Goal: Task Accomplishment & Management: Use online tool/utility

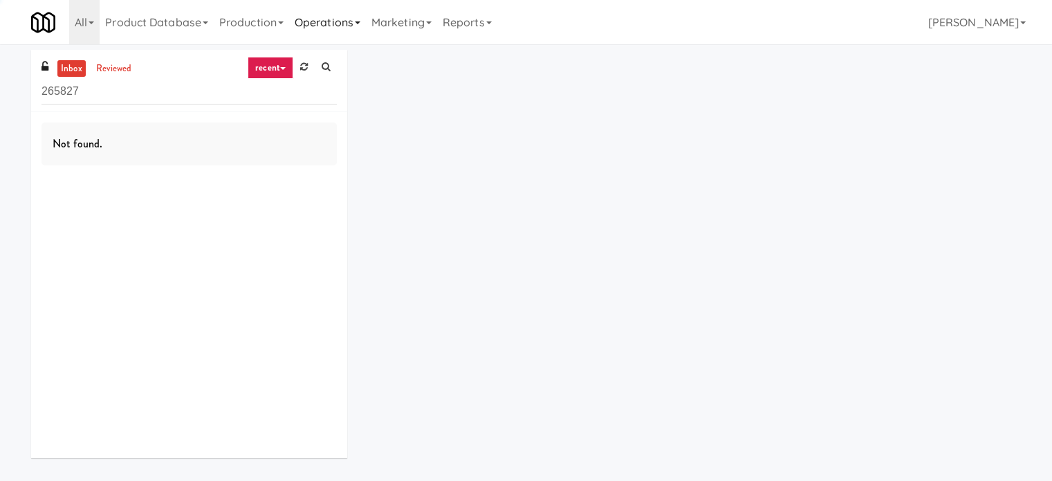
drag, startPoint x: 339, startPoint y: 23, endPoint x: 338, endPoint y: 37, distance: 14.6
click at [339, 24] on link "Operations" at bounding box center [327, 22] width 77 height 44
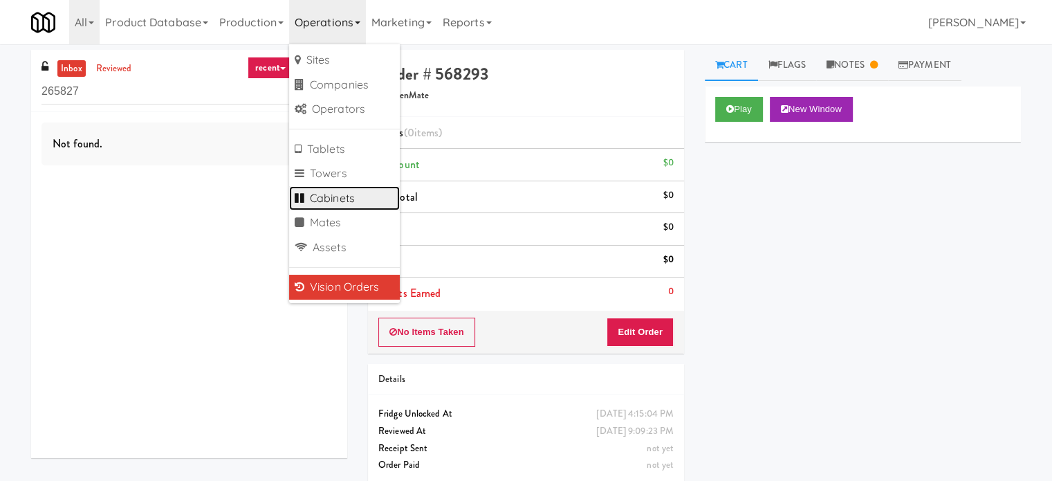
click at [337, 199] on link "Cabinets" at bounding box center [344, 198] width 111 height 25
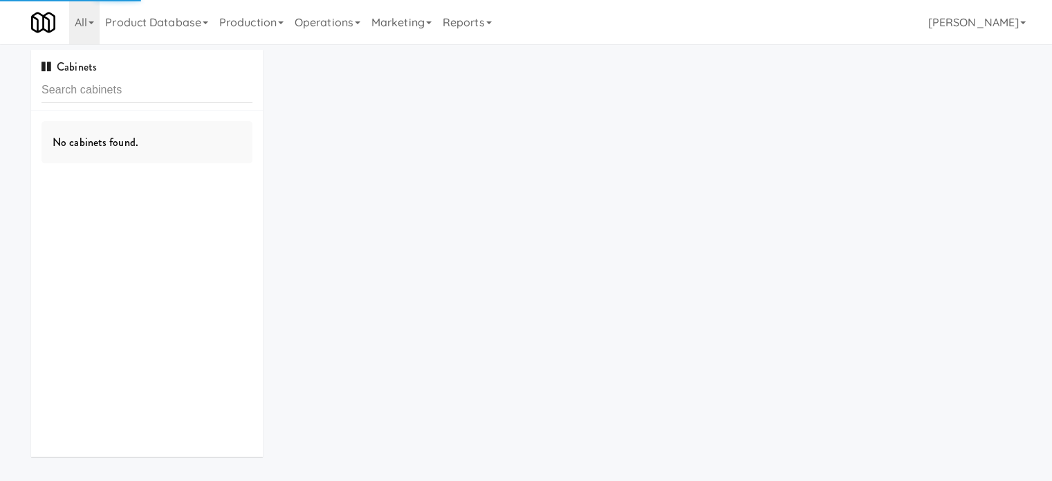
click at [155, 98] on input "text" at bounding box center [146, 90] width 211 height 26
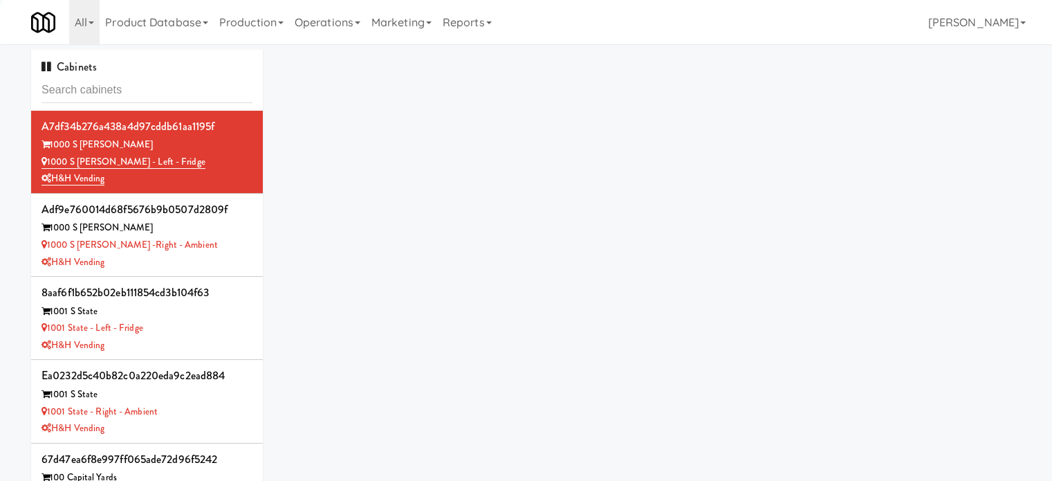
click at [157, 97] on input "text" at bounding box center [146, 90] width 211 height 26
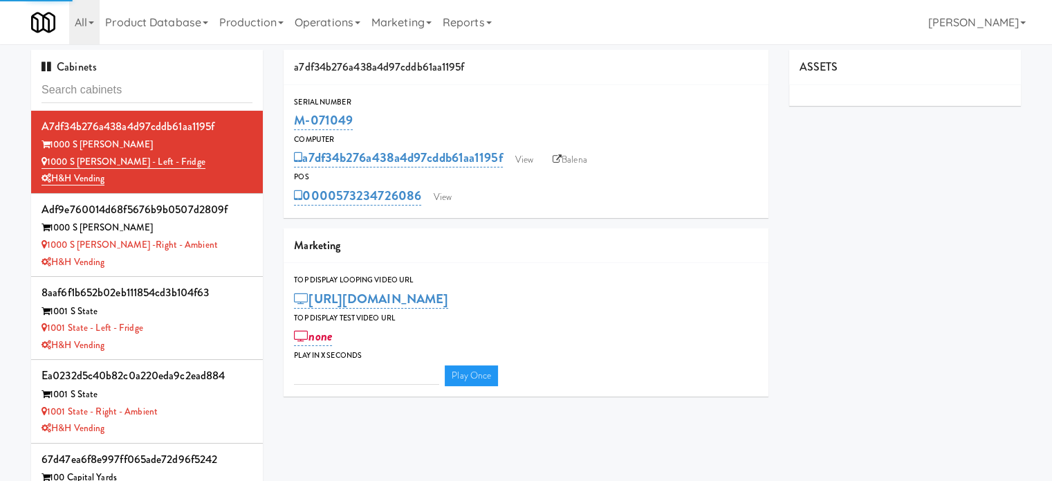
type input "3"
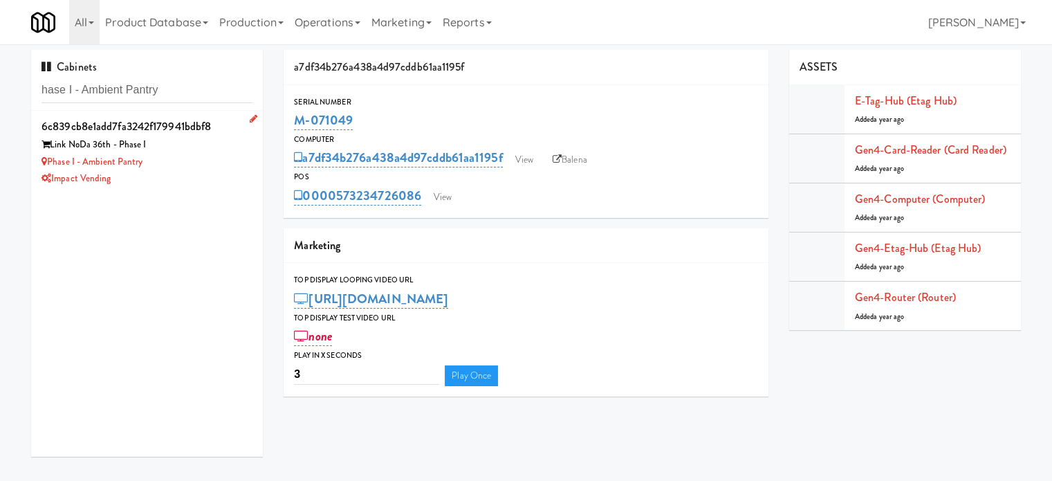
type input "hase I - Ambient Pantry"
click at [207, 170] on div "Impact Vending" at bounding box center [146, 178] width 211 height 17
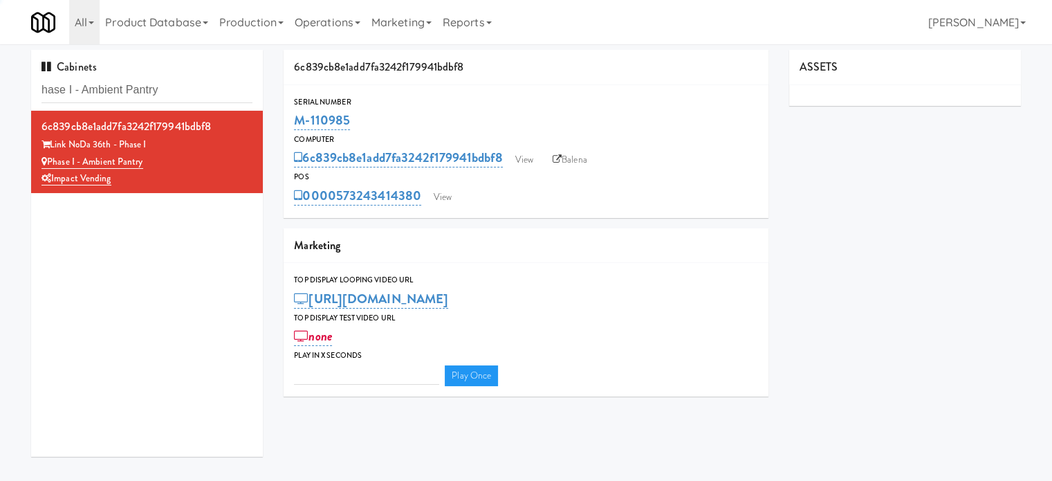
type input "3"
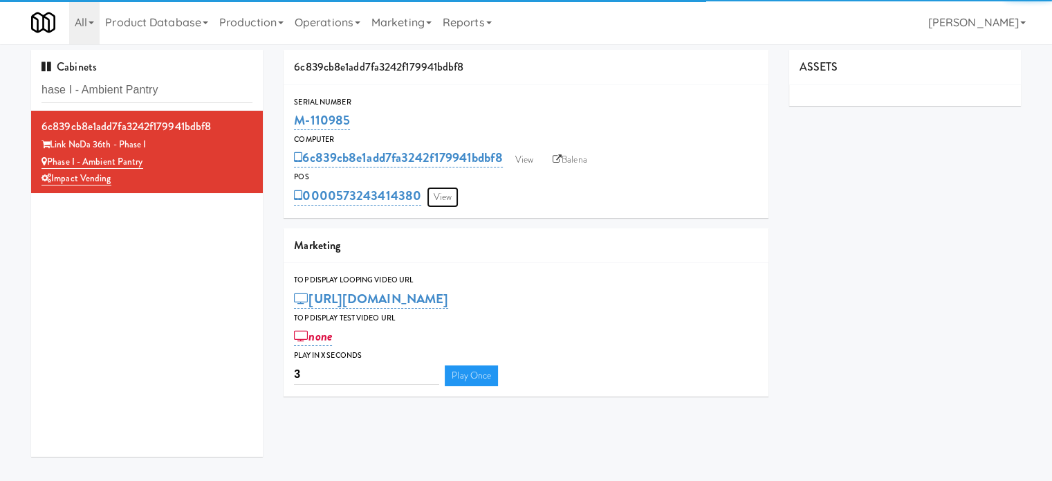
click at [447, 201] on link "View" at bounding box center [443, 197] width 32 height 21
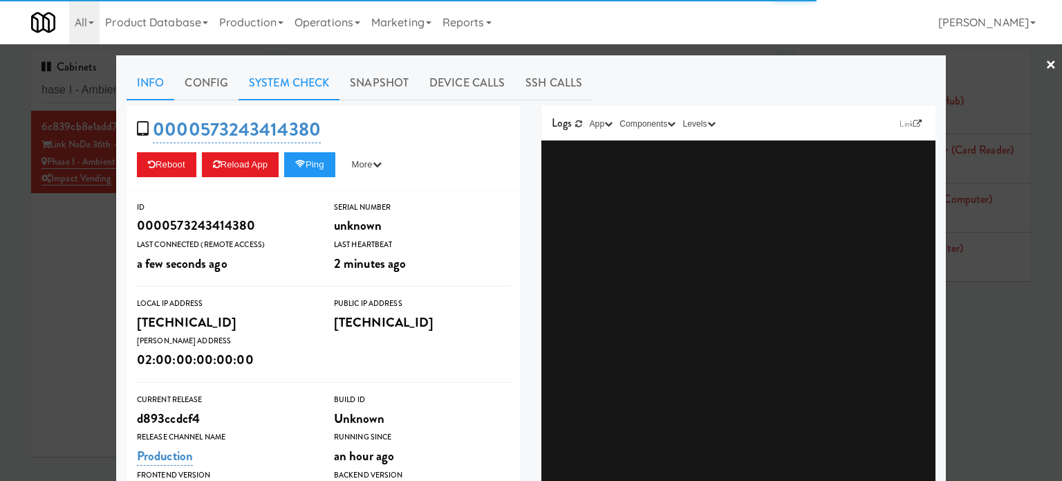
click at [283, 79] on link "System Check" at bounding box center [289, 83] width 101 height 35
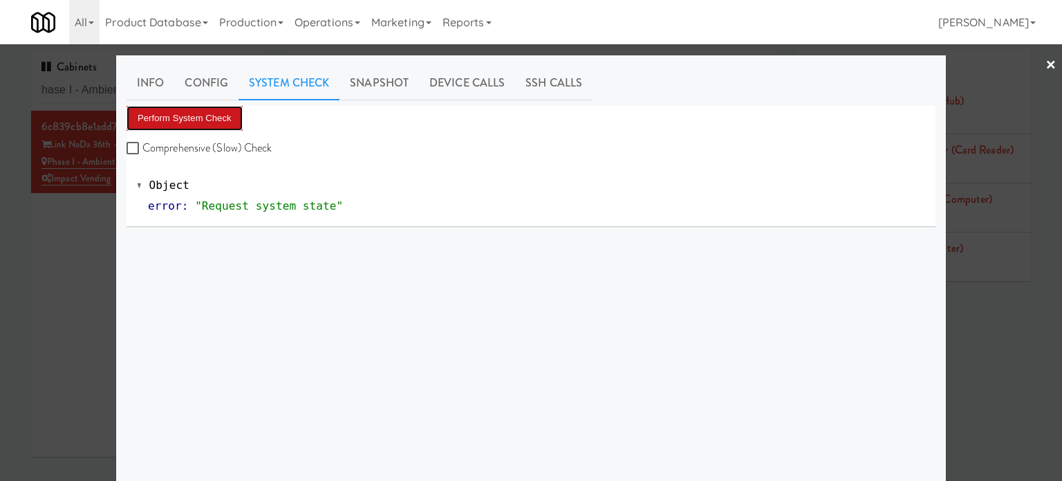
click at [201, 115] on button "Perform System Check" at bounding box center [185, 118] width 116 height 25
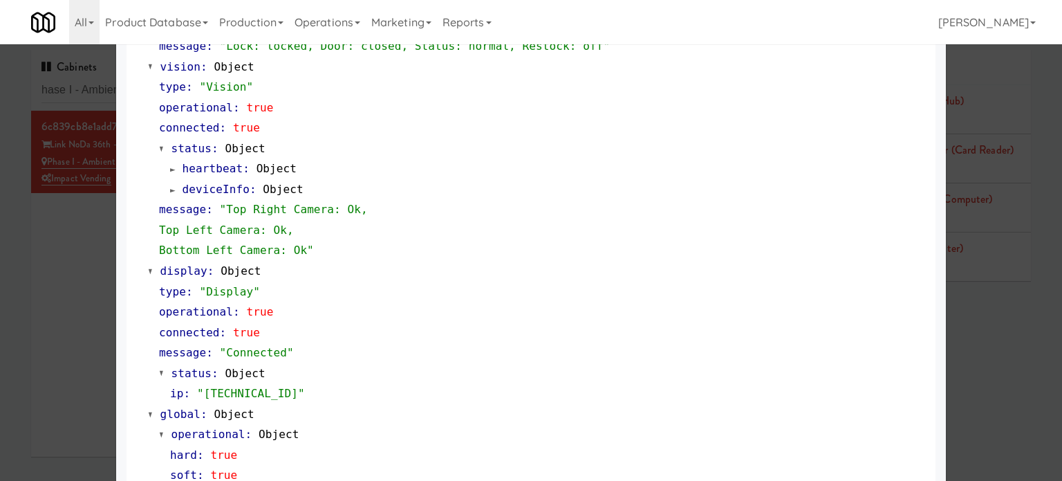
scroll to position [593, 0]
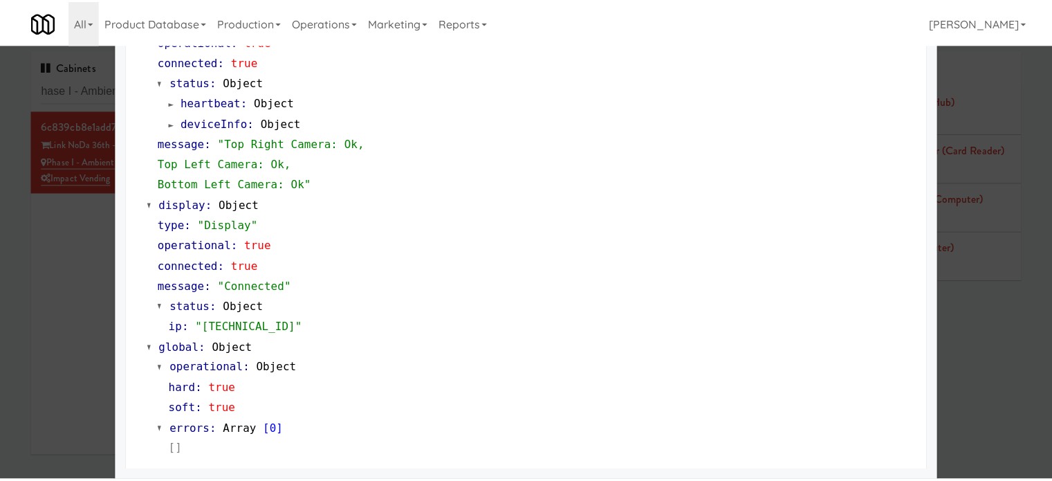
scroll to position [247, 0]
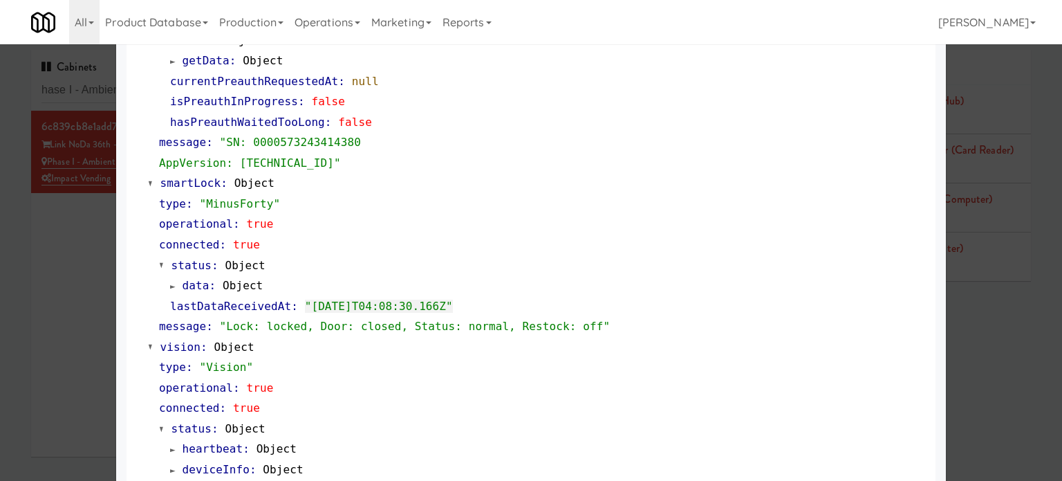
drag, startPoint x: 86, startPoint y: 342, endPoint x: 109, endPoint y: 320, distance: 31.3
click at [88, 342] on div at bounding box center [531, 240] width 1062 height 481
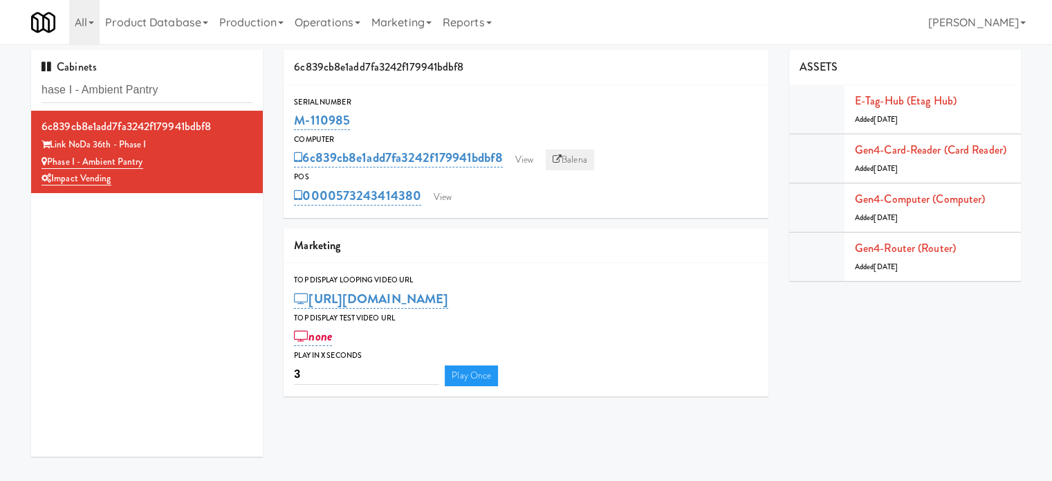
click at [571, 162] on link "Balena" at bounding box center [569, 159] width 48 height 21
